Goal: Task Accomplishment & Management: Complete application form

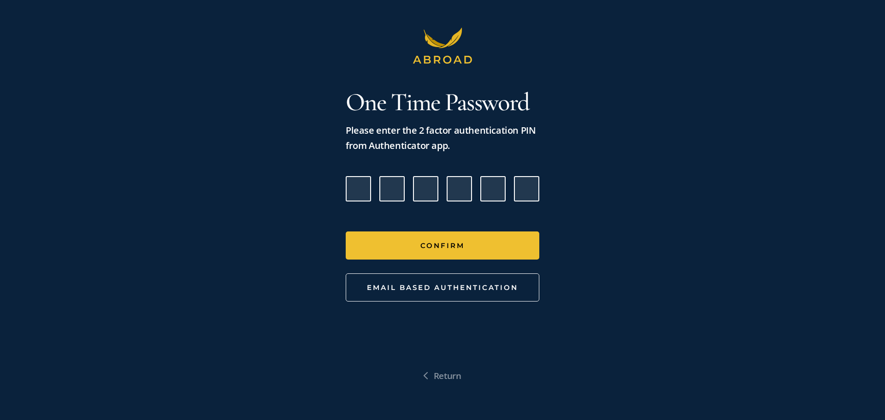
click at [366, 186] on input "Please enter verification code. Digit 1" at bounding box center [358, 188] width 25 height 25
type input "1"
type input "3"
type input "8"
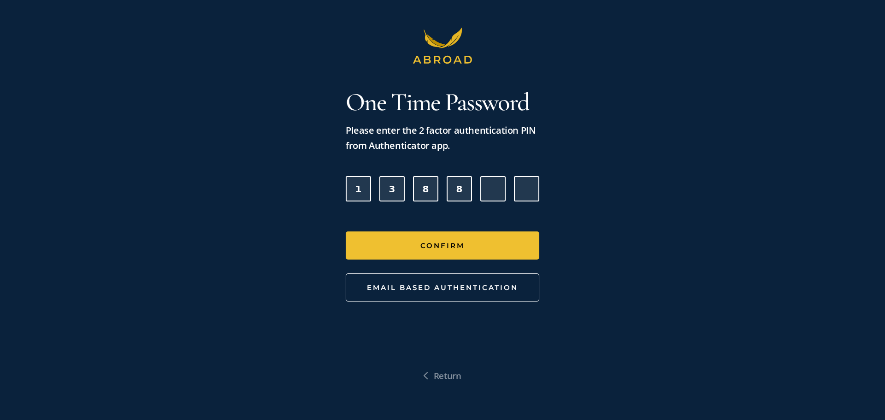
type input "0"
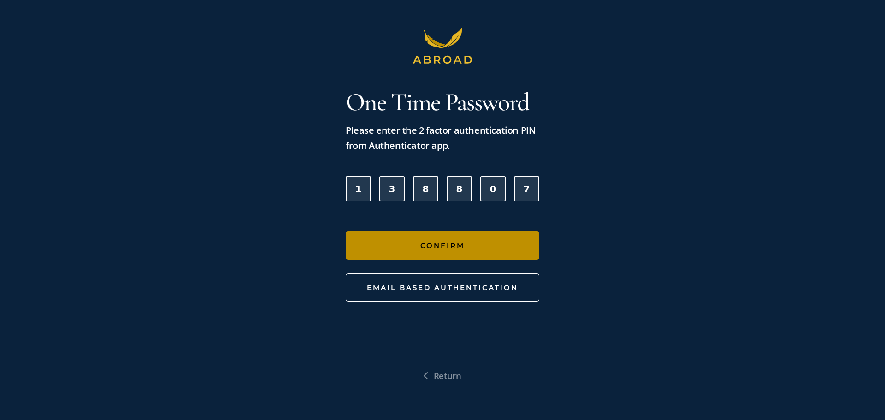
type input "7"
click at [430, 236] on button "Confirm" at bounding box center [443, 245] width 194 height 28
